Goal: Task Accomplishment & Management: Manage account settings

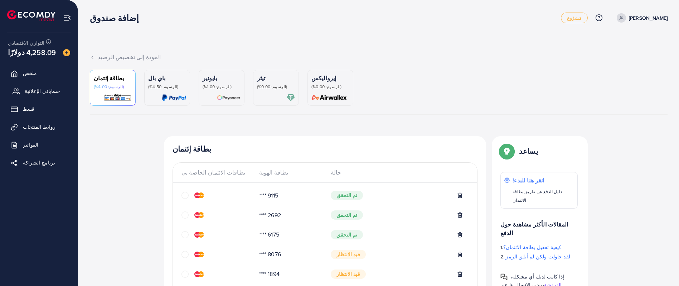
click at [59, 89] on link "حساباتي الإعلانية" at bounding box center [38, 91] width 67 height 14
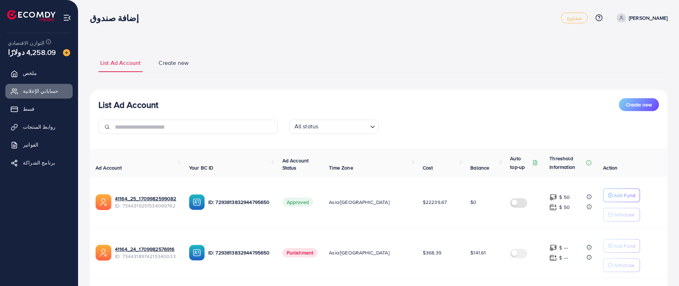
click at [59, 98] on ul "ملخص حساباتي الإعلانية قسط روابط المنتجات الفواتير برنامج الشراكة" at bounding box center [39, 120] width 78 height 114
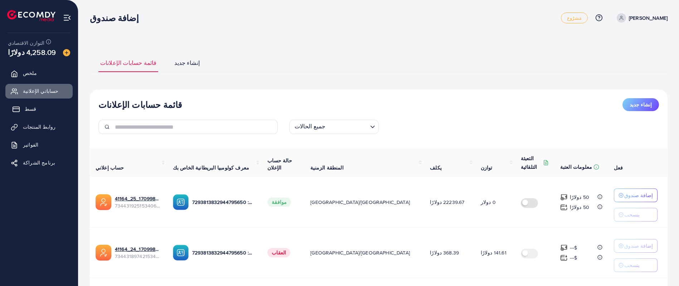
click at [54, 105] on link "قسط" at bounding box center [38, 109] width 67 height 14
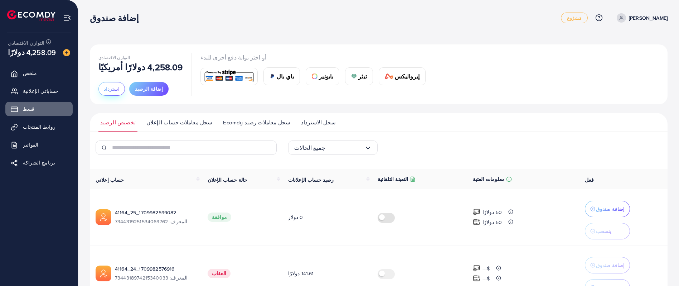
click at [108, 84] on button "استرداد" at bounding box center [111, 89] width 26 height 14
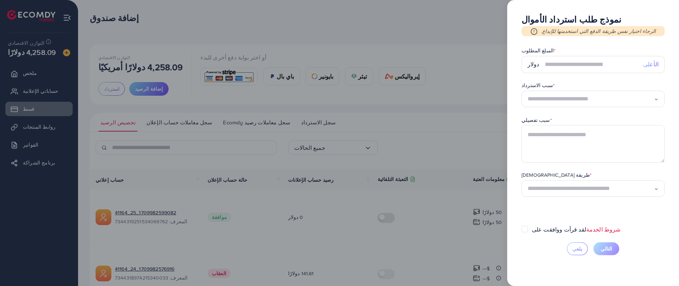
click at [654, 61] on font "الأعلى" at bounding box center [650, 64] width 15 height 8
type input "*******"
click at [628, 65] on input "*******" at bounding box center [591, 64] width 93 height 17
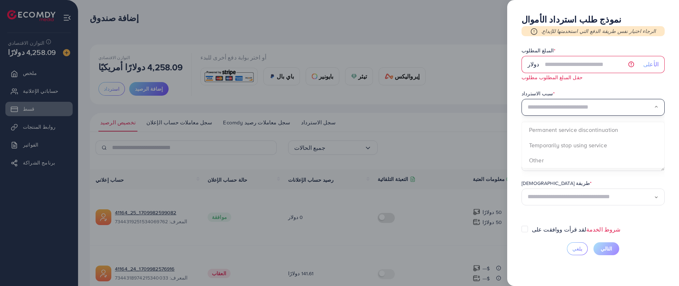
click at [627, 114] on div "تحميل..." at bounding box center [592, 107] width 143 height 17
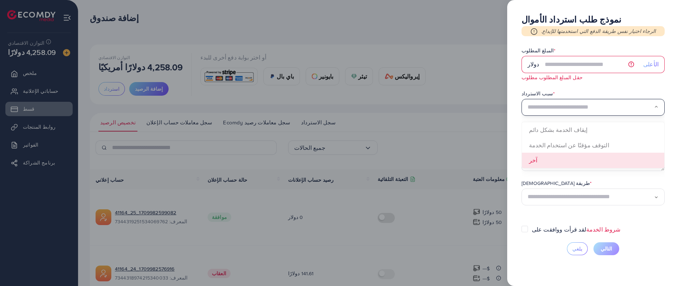
click at [599, 159] on form "المبلغ المطلوب * دولار الأعلى حقل المبلغ المطلوب مطلوب سبب الاسترداد * تحميل...…" at bounding box center [592, 136] width 143 height 178
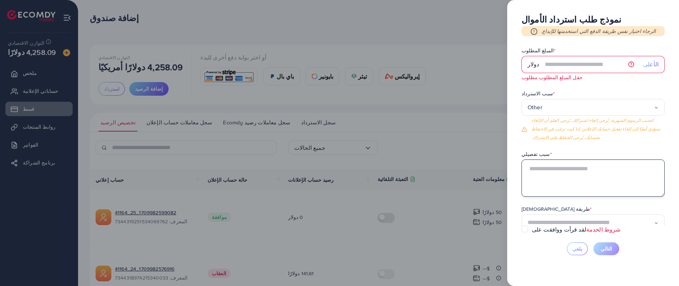
click at [588, 174] on textarea at bounding box center [592, 177] width 143 height 37
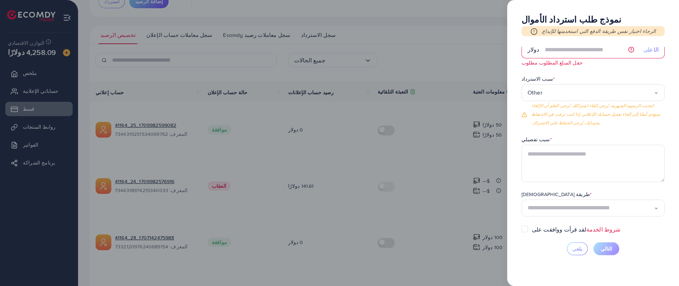
click at [594, 204] on div "طريقة الاستلام * تحميل..." at bounding box center [592, 203] width 143 height 26
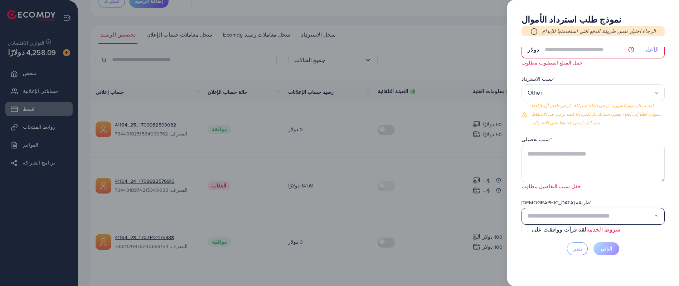
scroll to position [15, 0]
click at [651, 218] on input "البحث عن الخيار" at bounding box center [590, 215] width 126 height 11
click at [628, 215] on input "البحث عن الخيار" at bounding box center [590, 215] width 126 height 11
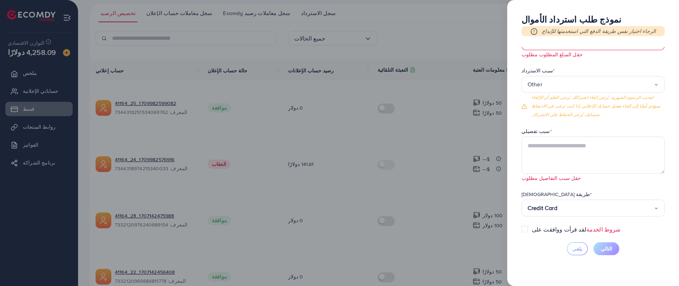
scroll to position [23, 0]
click at [558, 209] on input "البحث عن الخيار" at bounding box center [590, 207] width 126 height 11
click at [656, 210] on div "Credit Card تحميل..." at bounding box center [592, 207] width 143 height 17
click at [647, 212] on input "البحث عن الخيار" at bounding box center [590, 207] width 126 height 11
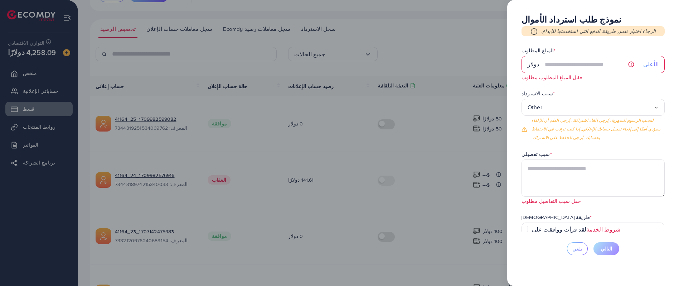
click at [353, 49] on div at bounding box center [339, 143] width 679 height 286
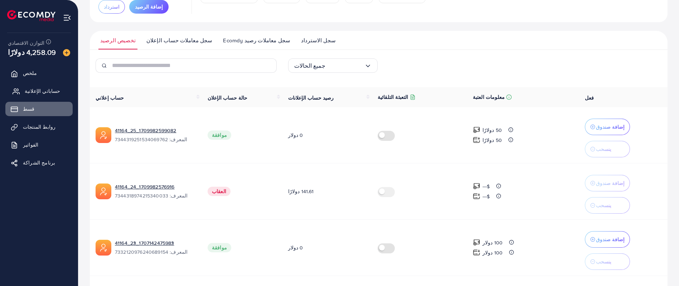
click at [51, 88] on font "حساباتي الإعلانية" at bounding box center [43, 90] width 36 height 7
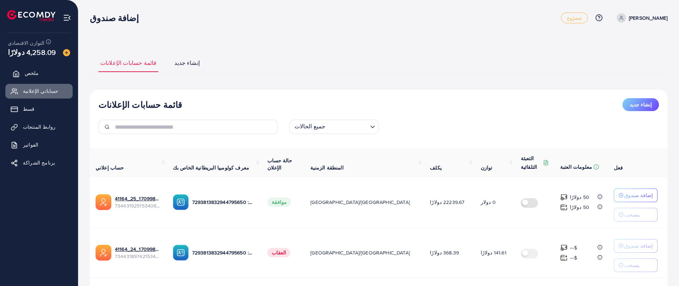
click at [39, 66] on link "ملخص" at bounding box center [38, 73] width 67 height 14
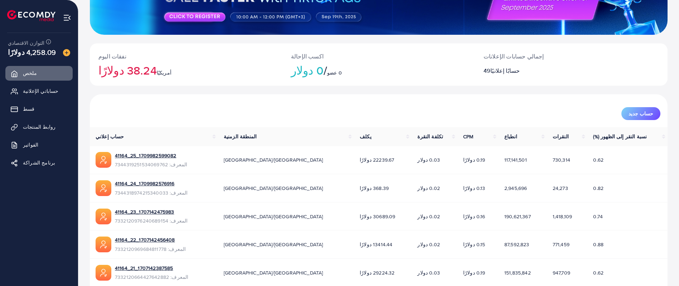
scroll to position [107, 0]
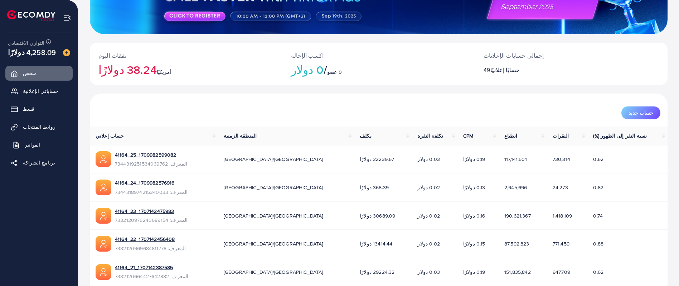
click at [40, 145] on link "الفواتير" at bounding box center [38, 144] width 67 height 14
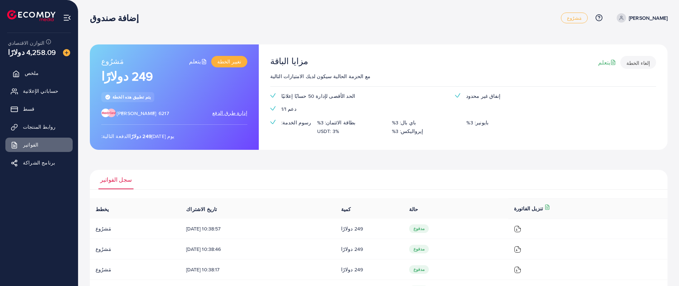
click at [39, 72] on link "ملخص" at bounding box center [38, 73] width 67 height 14
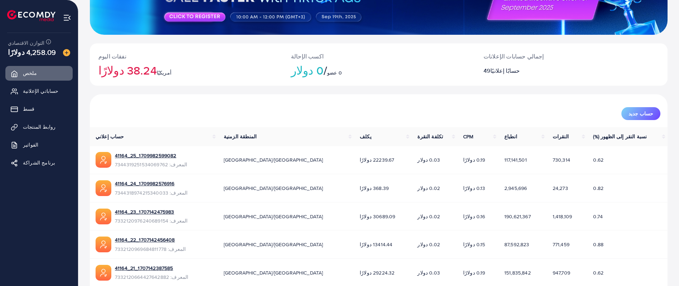
scroll to position [107, 0]
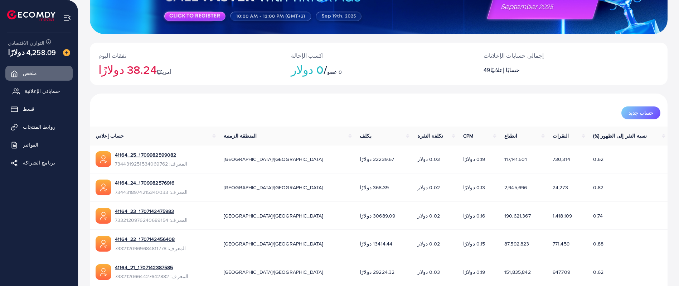
click at [36, 88] on font "حساباتي الإعلانية" at bounding box center [43, 90] width 36 height 7
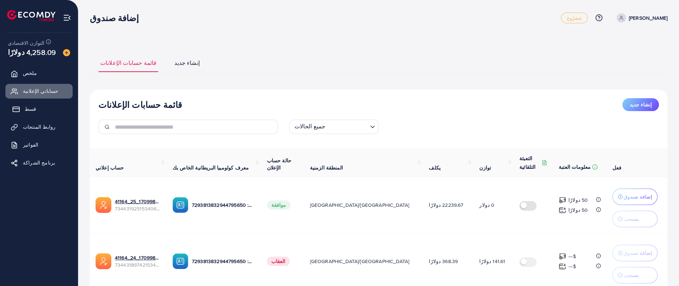
click at [30, 102] on link "قسط" at bounding box center [38, 109] width 67 height 14
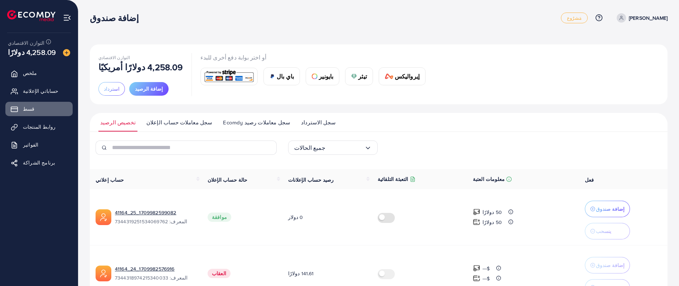
click at [301, 125] on font "سجل الاسترداد" at bounding box center [318, 122] width 35 height 8
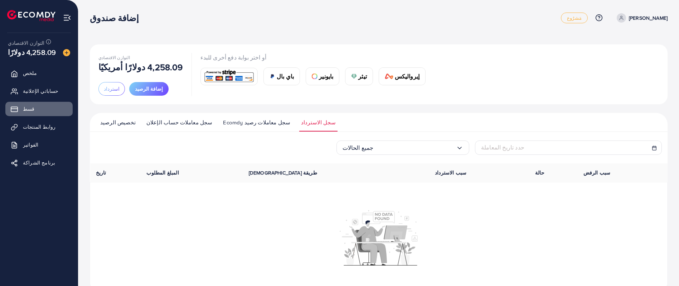
click at [236, 127] on link "سجل معاملات رصيد Ecomdy" at bounding box center [256, 124] width 71 height 13
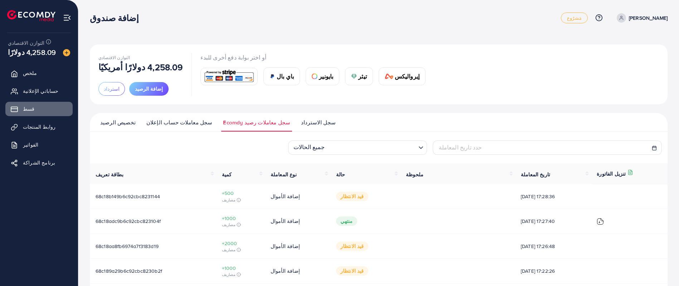
click at [176, 128] on link "سجل معاملات حساب الإعلان" at bounding box center [180, 124] width 70 height 13
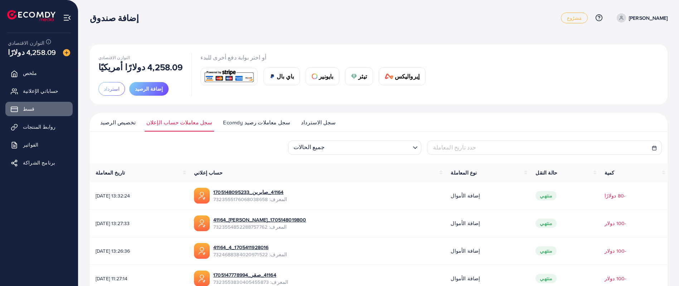
click at [120, 120] on font "تخصيص الرصيد" at bounding box center [117, 122] width 35 height 8
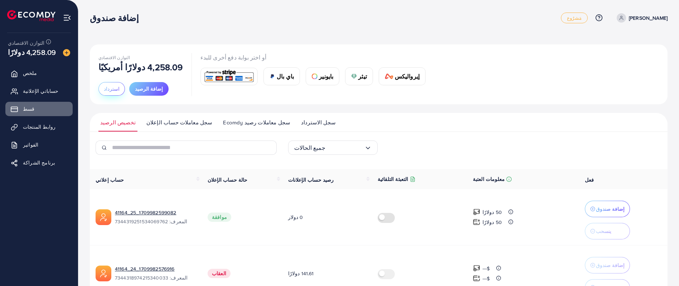
click at [112, 84] on button "استرداد" at bounding box center [111, 89] width 26 height 14
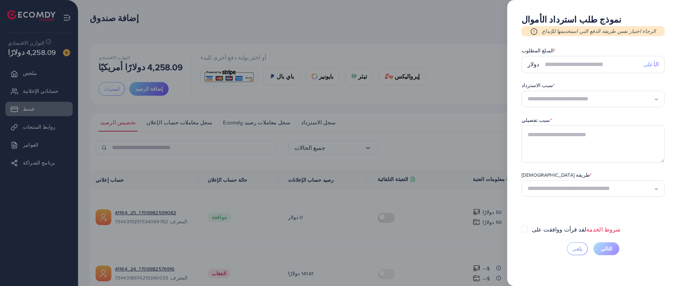
click at [655, 67] on font "الأعلى" at bounding box center [650, 64] width 15 height 8
type input "*******"
drag, startPoint x: 592, startPoint y: 93, endPoint x: 588, endPoint y: 96, distance: 5.4
click at [588, 96] on div "تحميل..." at bounding box center [592, 99] width 143 height 17
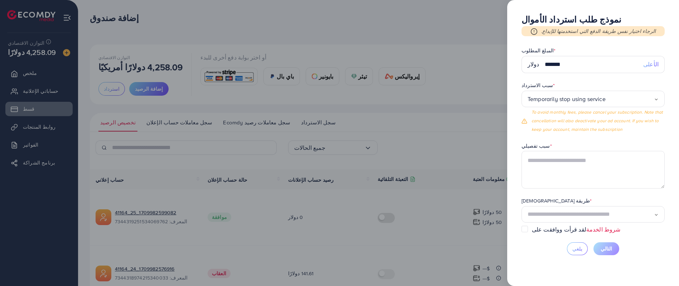
click at [558, 138] on form "المبلغ المطلوب * دولار ******* الأعلى سبب الاسترداد * Temporarily stop using se…" at bounding box center [592, 136] width 143 height 178
click at [538, 165] on textarea at bounding box center [592, 169] width 143 height 37
click at [531, 208] on div "طريقة الاستلام * تحميل... paypal USDT Credit Card" at bounding box center [592, 218] width 143 height 26
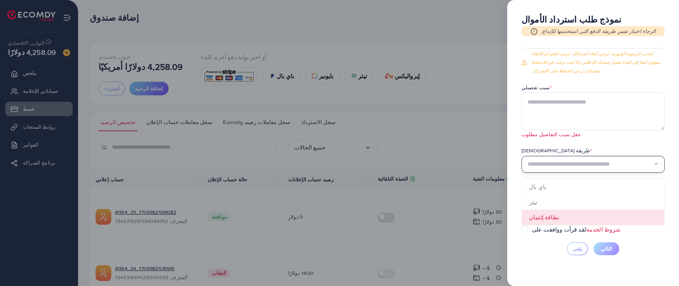
scroll to position [1, 0]
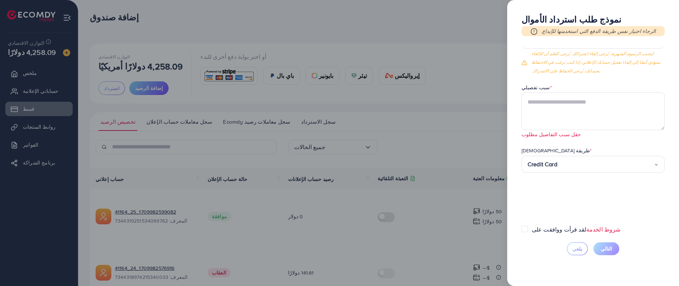
click at [554, 216] on form "المبلغ المطلوب * دولار ******* الأعلى سبب الاسترداد * Temporarily stop using se…" at bounding box center [592, 136] width 143 height 178
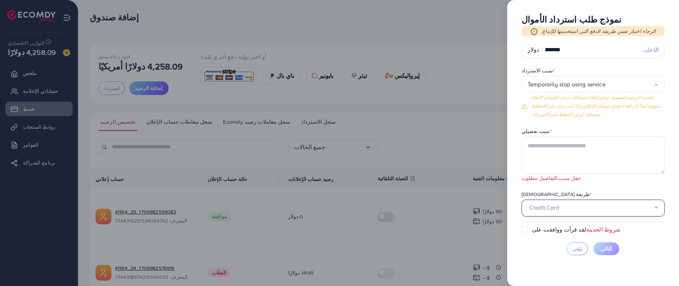
click at [567, 213] on input "البحث عن الخيار" at bounding box center [590, 207] width 126 height 11
click at [656, 211] on span "البحث عن الخيار" at bounding box center [656, 208] width 5 height 8
click at [489, 120] on div at bounding box center [339, 143] width 679 height 286
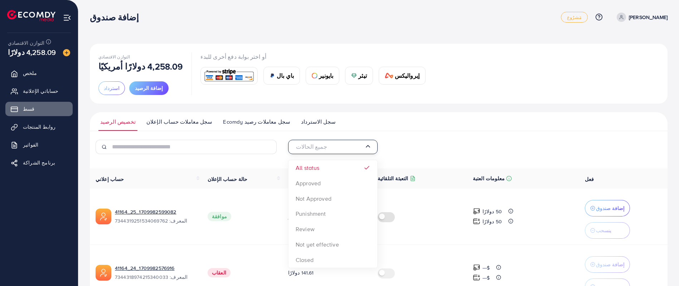
click at [320, 142] on input "البحث عن الخيار" at bounding box center [329, 146] width 70 height 11
click at [323, 148] on input "البحث عن الخيار" at bounding box center [329, 146] width 70 height 11
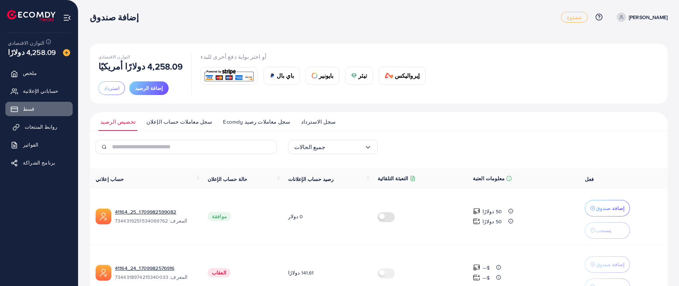
click at [18, 127] on icon at bounding box center [17, 126] width 4 height 4
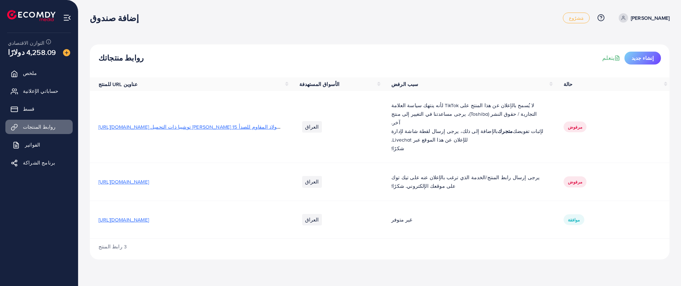
click at [25, 142] on font "الفواتير" at bounding box center [32, 144] width 15 height 7
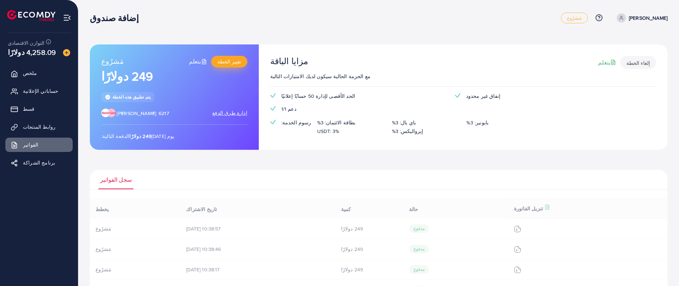
click at [240, 60] on font "تغيير الخطة" at bounding box center [229, 61] width 24 height 7
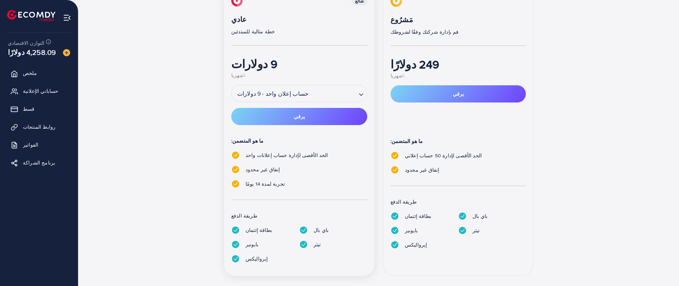
scroll to position [128, 0]
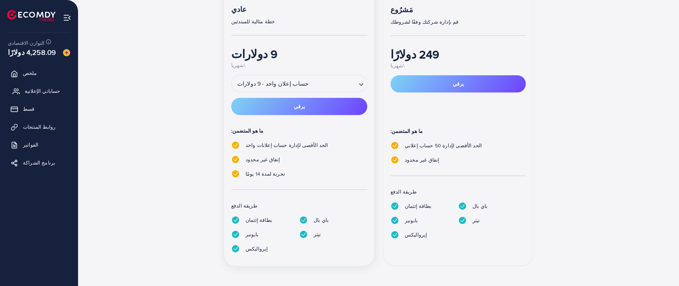
click at [30, 94] on font "حساباتي الإعلانية" at bounding box center [43, 90] width 36 height 7
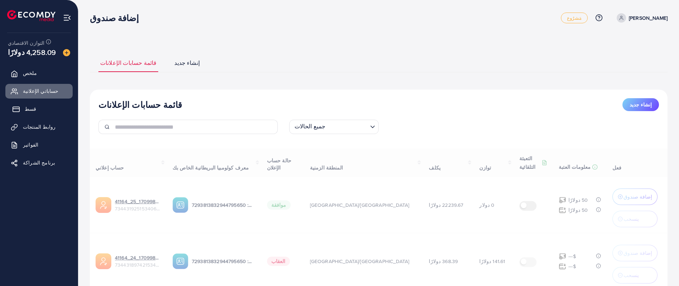
click at [52, 107] on link "قسط" at bounding box center [38, 109] width 67 height 14
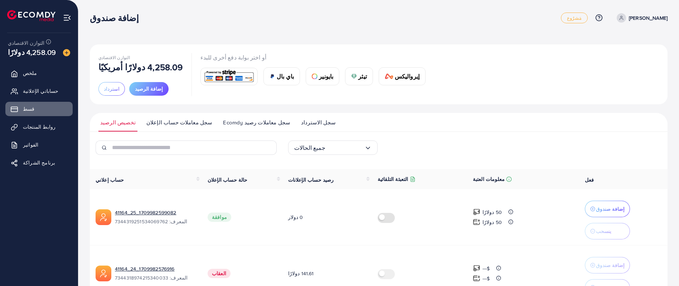
click at [153, 123] on font "سجل معاملات حساب الإعلان" at bounding box center [179, 122] width 66 height 8
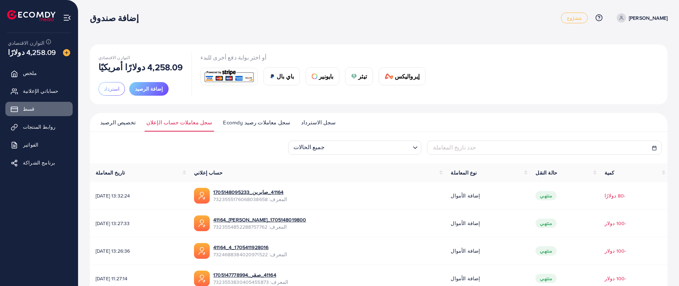
click at [118, 115] on ul "تخصيص الرصيد سجل معاملات حساب الإعلان سجل معاملات رصيد Ecomdy سجل الاسترداد" at bounding box center [379, 122] width 578 height 19
click at [114, 121] on font "تخصيص الرصيد" at bounding box center [117, 122] width 35 height 8
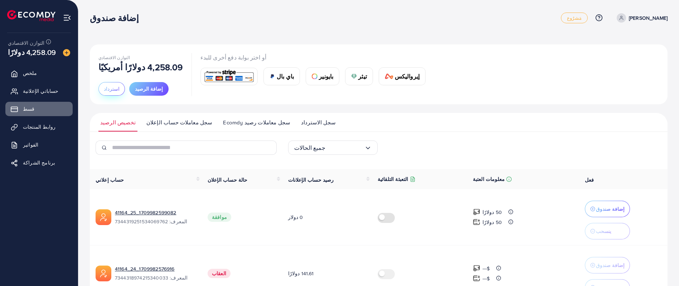
click at [109, 83] on button "استرداد" at bounding box center [111, 89] width 26 height 14
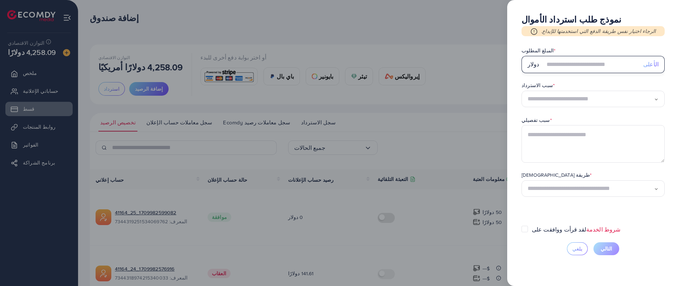
click at [566, 67] on input "text" at bounding box center [591, 64] width 93 height 17
type input "*"
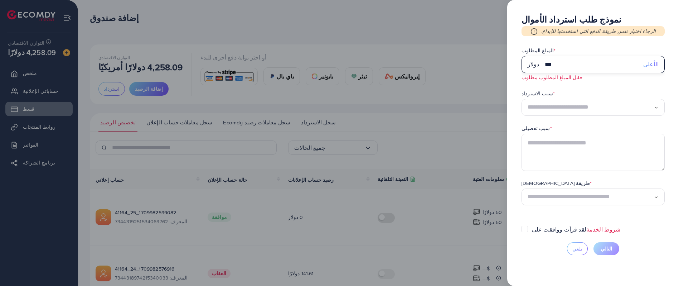
type input "***"
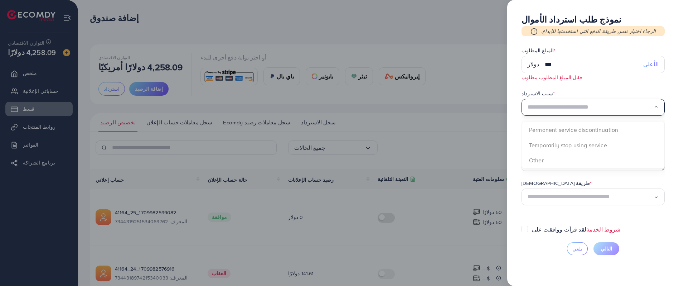
click at [551, 107] on input "البحث عن الخيار" at bounding box center [590, 107] width 126 height 11
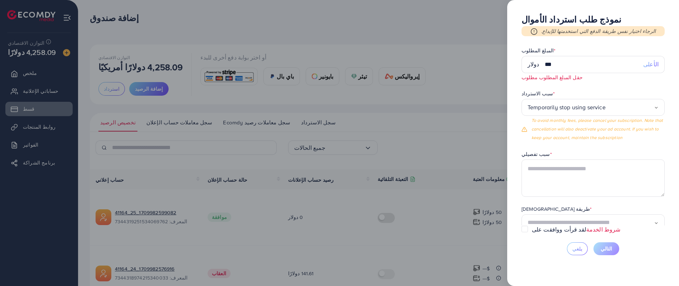
click at [576, 141] on span "Temporarily stop using service تحميل... إيقاف الخدمة بشكل دائم التوقف مؤقتًا عن…" at bounding box center [592, 120] width 143 height 43
click at [549, 182] on textarea at bounding box center [592, 177] width 143 height 37
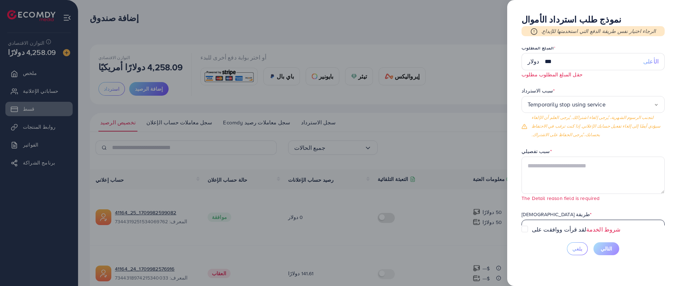
click at [552, 216] on div "طريقة الاستلام * تحميل... Credit Card USDT paypal" at bounding box center [592, 223] width 143 height 26
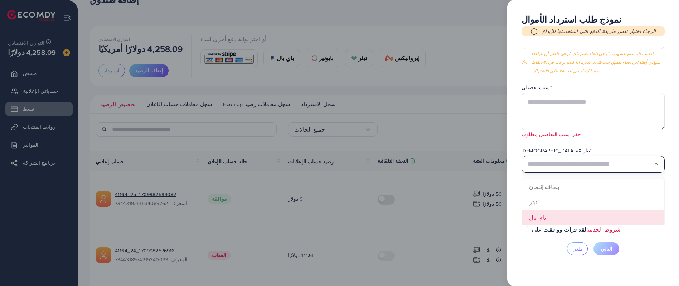
scroll to position [15, 0]
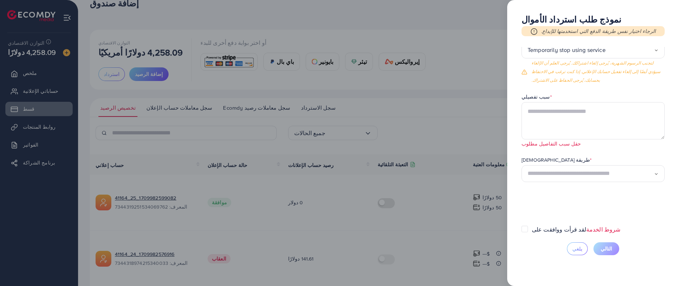
click at [659, 173] on form "المبلغ المطلوب * دولار *** الأعلى حقل المبلغ المطلوب مطلوب سبب الاسترداد * Temp…" at bounding box center [592, 136] width 143 height 178
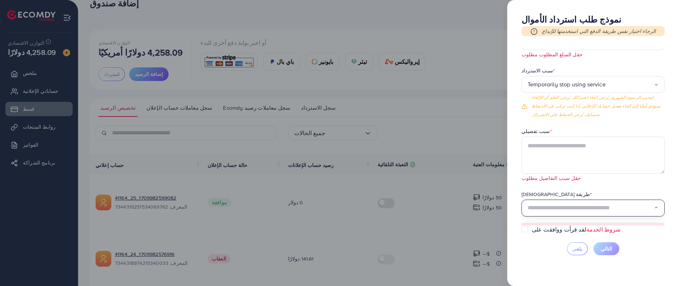
click at [644, 212] on input "البحث عن الخيار" at bounding box center [590, 207] width 126 height 11
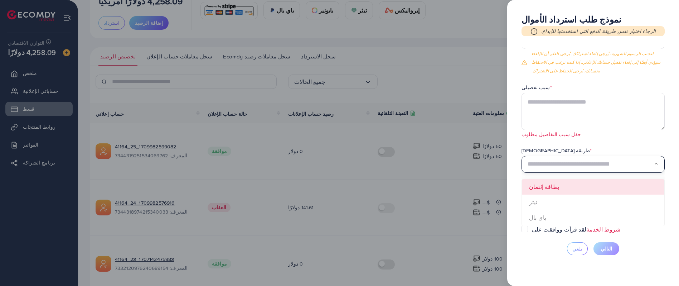
scroll to position [66, 0]
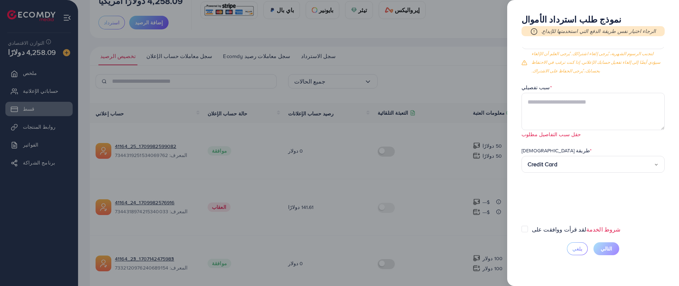
click at [544, 184] on form "المبلغ المطلوب * دولار *** الأعلى حقل المبلغ المطلوب مطلوب سبب الاسترداد * Temp…" at bounding box center [592, 136] width 143 height 178
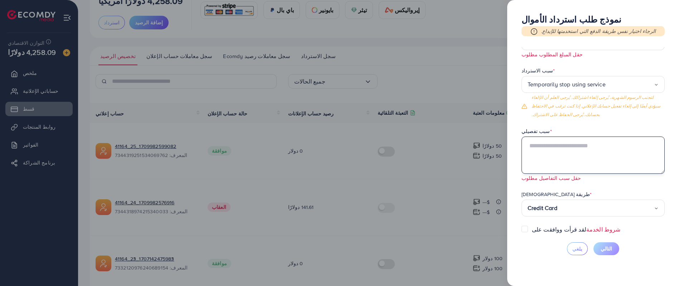
click at [573, 152] on textarea at bounding box center [592, 154] width 143 height 37
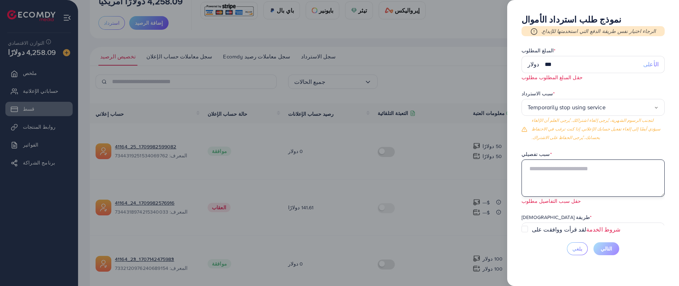
scroll to position [65, 0]
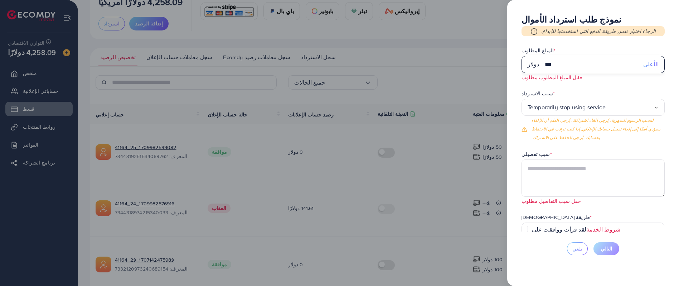
click at [574, 65] on input "***" at bounding box center [591, 64] width 93 height 17
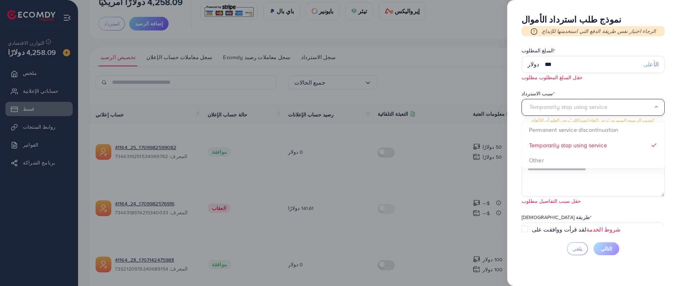
click at [599, 111] on div "Temporarily stop using service" at bounding box center [590, 107] width 126 height 11
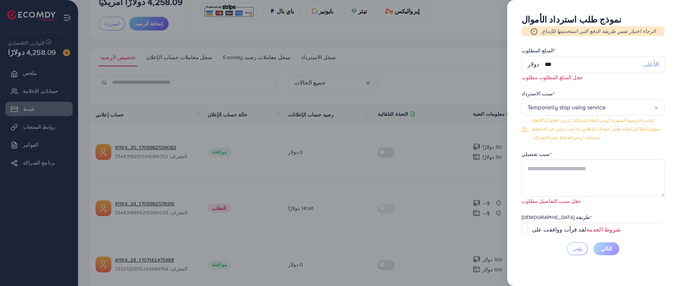
click at [578, 146] on form "المبلغ المطلوب * دولار *** الأعلى حقل المبلغ المطلوب مطلوب سبب الاسترداد * Temp…" at bounding box center [592, 136] width 143 height 178
click at [595, 154] on div "سبب تفصيلي *" at bounding box center [592, 154] width 143 height 9
click at [597, 173] on textarea at bounding box center [592, 177] width 143 height 37
type textarea "*"
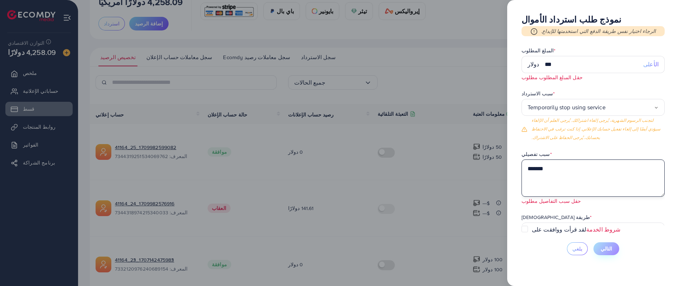
type textarea "******"
click at [532, 229] on label "لقد قرأت ووافقت على شروط الخدمة" at bounding box center [576, 229] width 89 height 8
click at [606, 252] on button "التالي" at bounding box center [606, 248] width 26 height 13
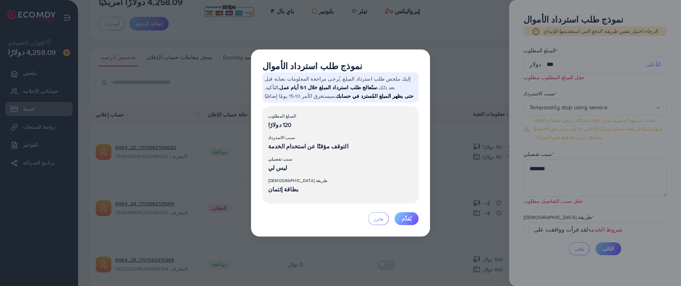
click at [224, 93] on div "نموذج طلب استرداد الأموال إليك ملخص طلب استرداد المبلغ. يُرجى مراجعة المعلومات …" at bounding box center [340, 143] width 681 height 286
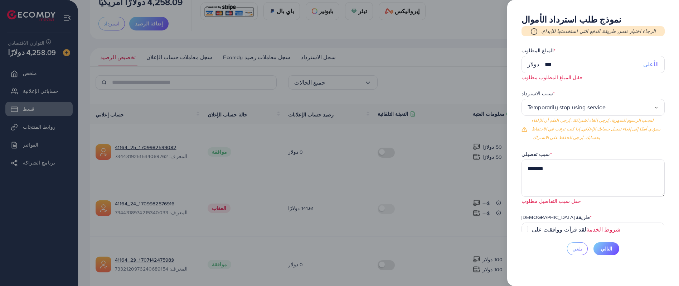
drag, startPoint x: 255, startPoint y: 84, endPoint x: 302, endPoint y: 33, distance: 69.1
click at [257, 83] on div at bounding box center [339, 143] width 679 height 286
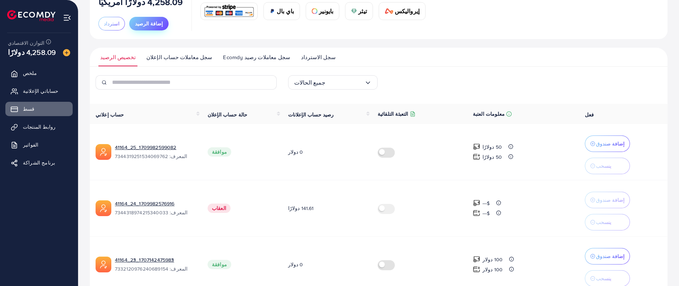
click at [139, 27] on button "إضافة الرصيد" at bounding box center [148, 24] width 39 height 14
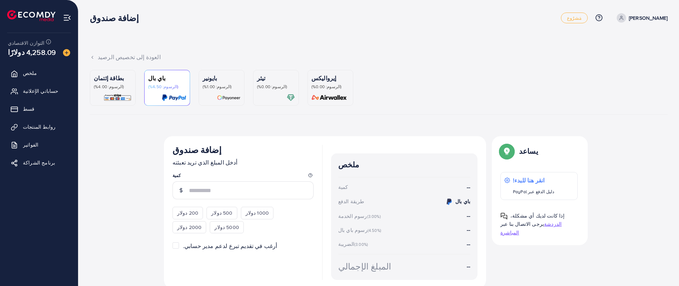
scroll to position [28, 0]
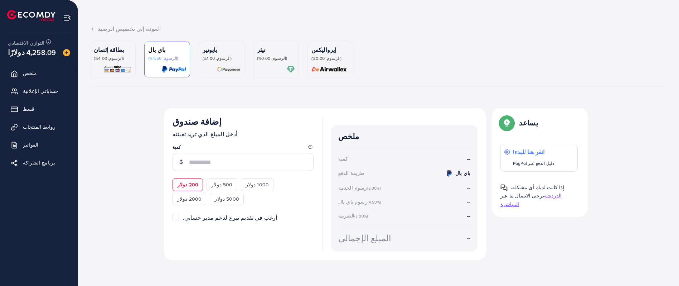
click at [198, 180] on div "200 دولار" at bounding box center [187, 184] width 30 height 12
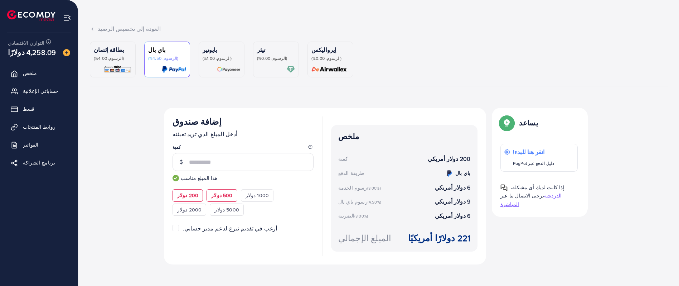
click at [210, 190] on div "500 دولار" at bounding box center [221, 195] width 30 height 12
type input "***"
click at [116, 56] on font "(الرسوم: 4.00%)" at bounding box center [109, 58] width 30 height 6
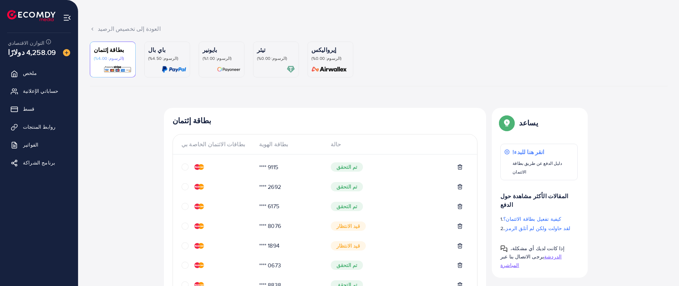
click at [362, 175] on div "**** 9115 تم التحقق" at bounding box center [324, 170] width 287 height 20
click at [350, 167] on font "تم التحقق" at bounding box center [346, 166] width 21 height 7
click at [343, 163] on span "تم التحقق" at bounding box center [347, 166] width 32 height 9
click at [343, 164] on font "تم التحقق" at bounding box center [346, 166] width 21 height 7
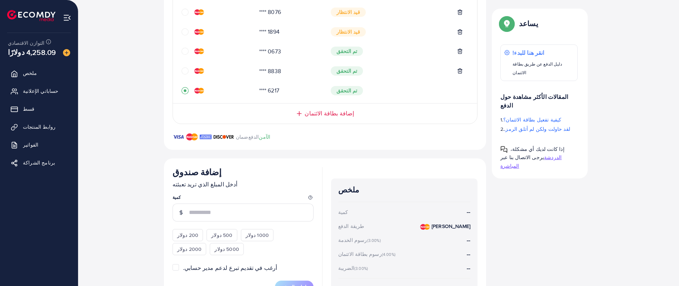
scroll to position [243, 0]
click at [185, 232] on font "200 دولار" at bounding box center [187, 233] width 21 height 7
type input "***"
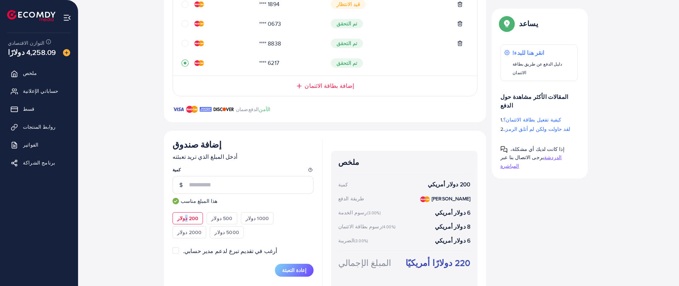
scroll to position [297, 0]
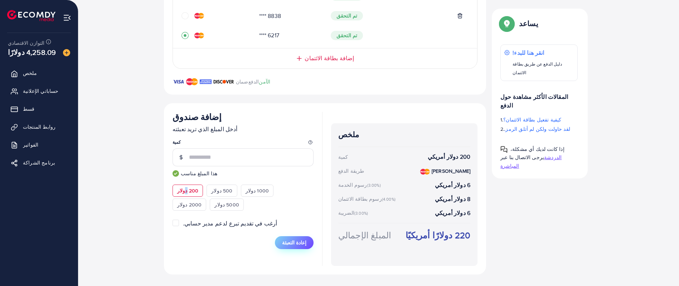
click at [309, 244] on button "إعادة التعبئة" at bounding box center [294, 242] width 39 height 13
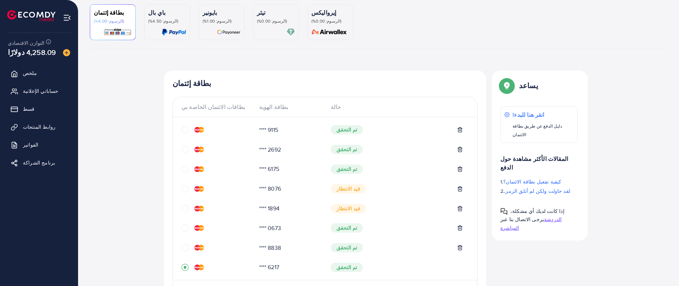
scroll to position [66, 0]
click at [353, 189] on font "قيد الانتظار" at bounding box center [348, 188] width 24 height 7
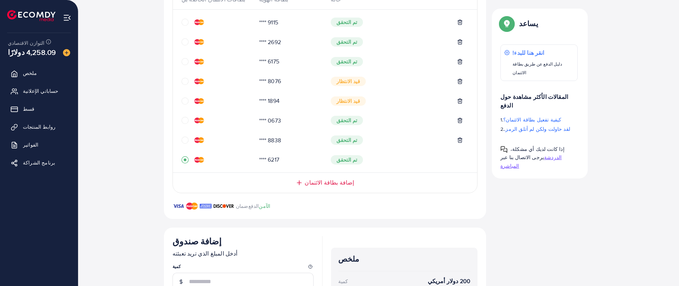
scroll to position [173, 0]
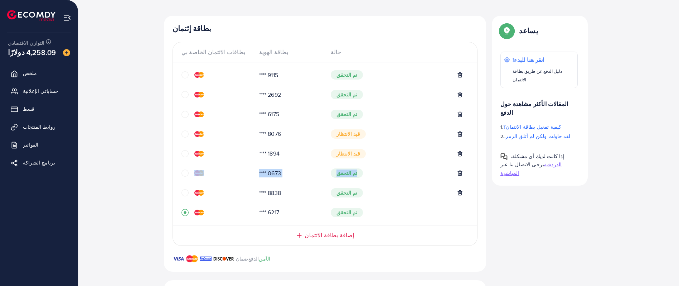
drag, startPoint x: 187, startPoint y: 185, endPoint x: 183, endPoint y: 190, distance: 6.2
click at [183, 190] on div "**** 8838 تم التحقق" at bounding box center [324, 196] width 287 height 20
click at [183, 190] on icon "دائرة" at bounding box center [184, 192] width 7 height 7
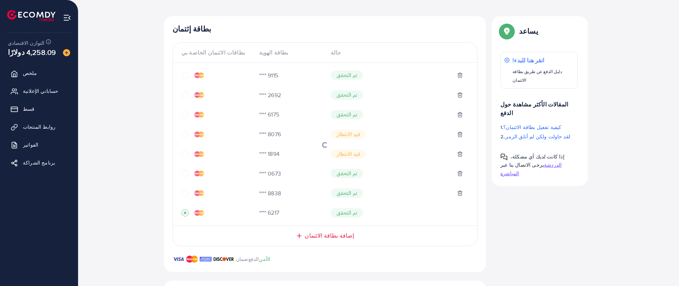
click at [185, 195] on div at bounding box center [325, 143] width 304 height 151
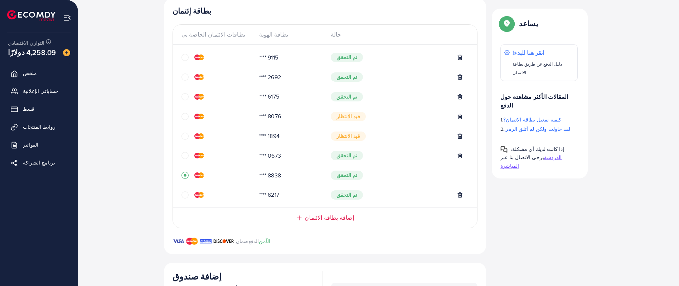
scroll to position [136, 0]
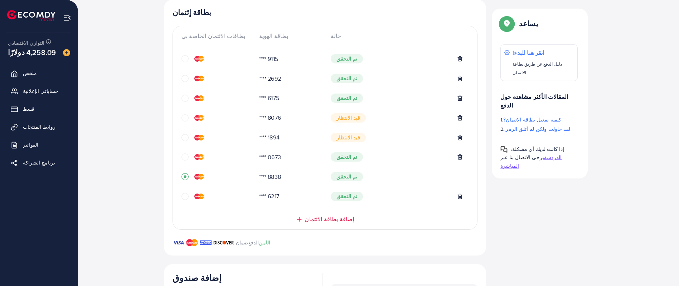
click at [183, 191] on div "**** 6217 تم التحقق" at bounding box center [324, 196] width 287 height 14
click at [188, 197] on icon "circle" at bounding box center [184, 196] width 7 height 7
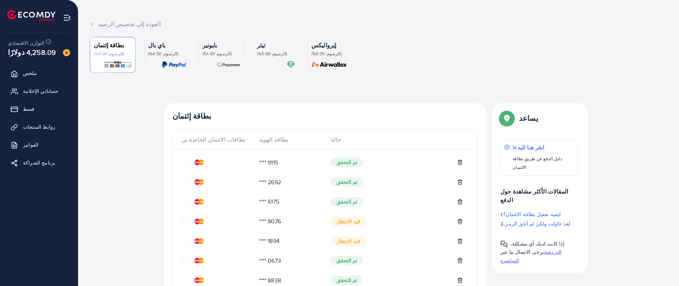
scroll to position [0, 0]
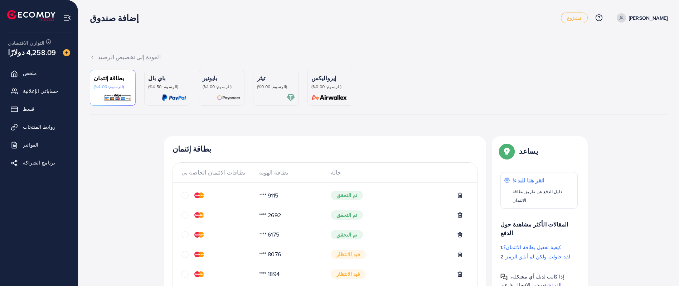
click at [335, 78] on p "إيرواليكس" at bounding box center [330, 78] width 38 height 9
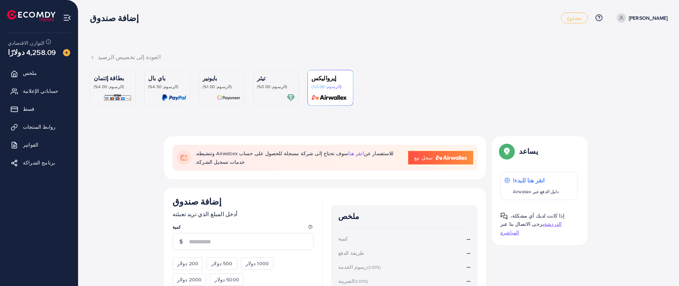
scroll to position [88, 0]
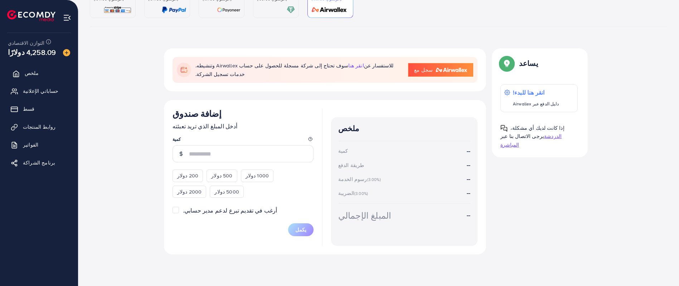
click at [32, 73] on font "ملخص" at bounding box center [32, 72] width 14 height 7
